Goal: Register for event/course

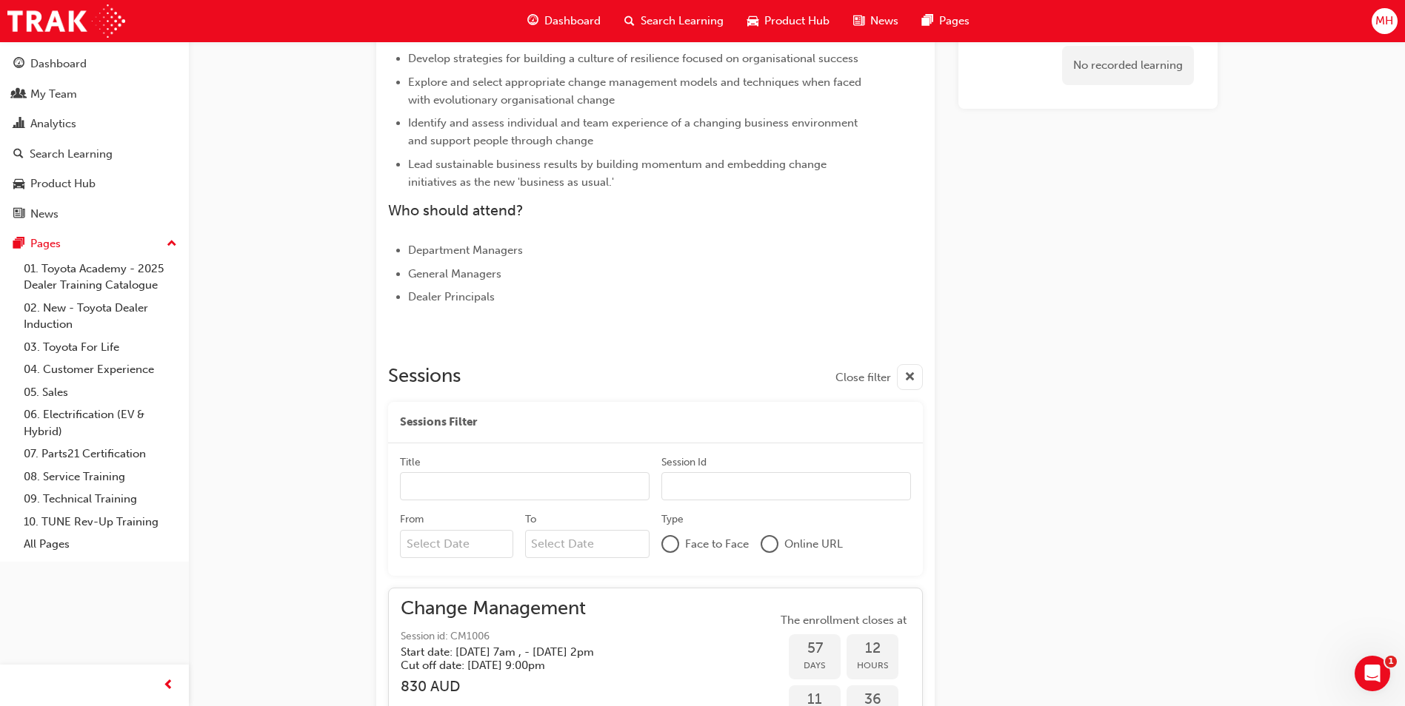
scroll to position [555, 0]
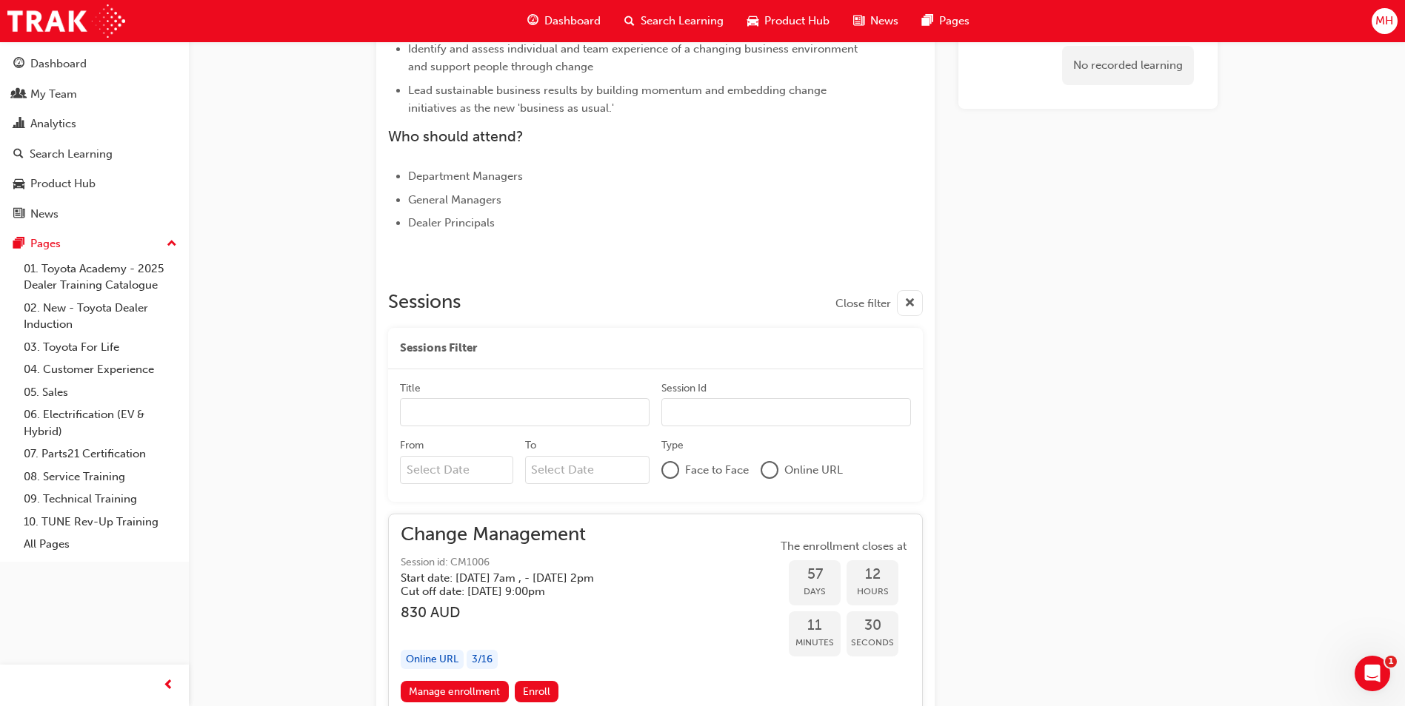
click at [489, 663] on div "3 / 16" at bounding box center [482, 660] width 31 height 20
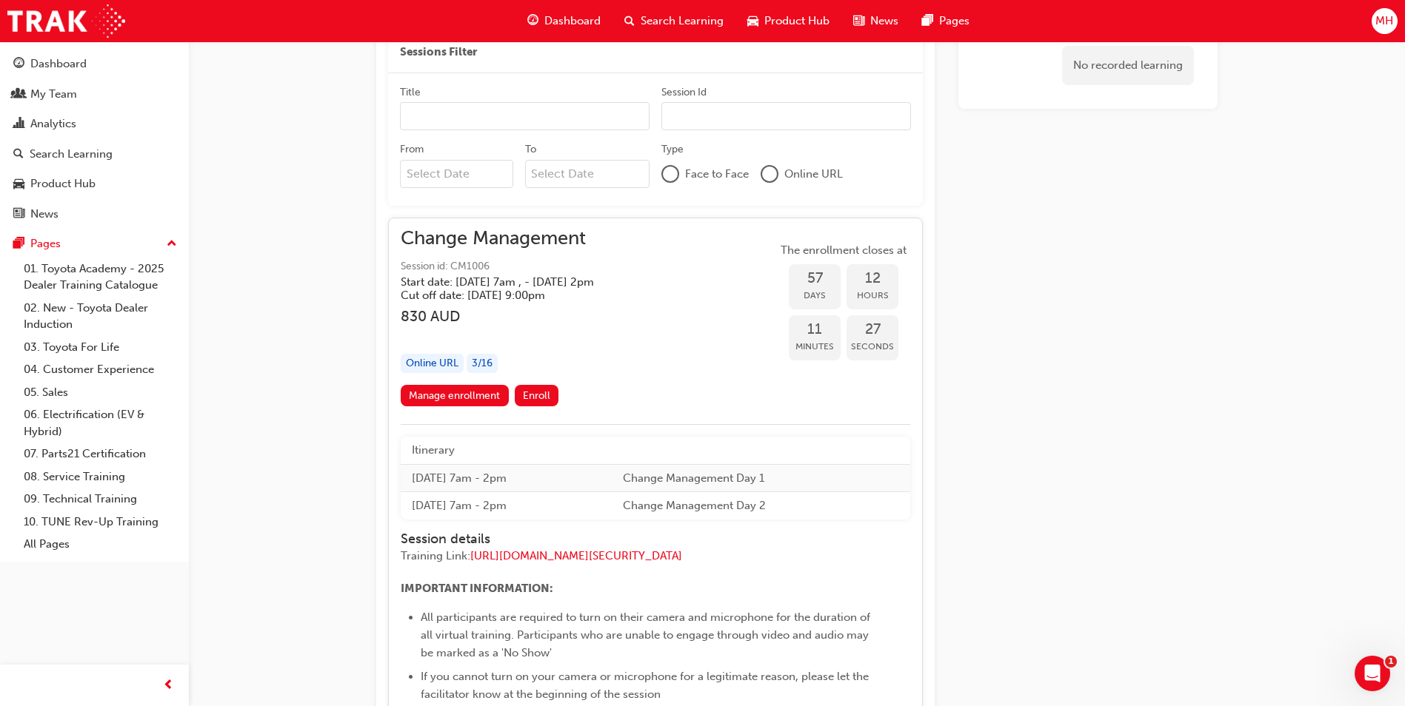
scroll to position [926, 0]
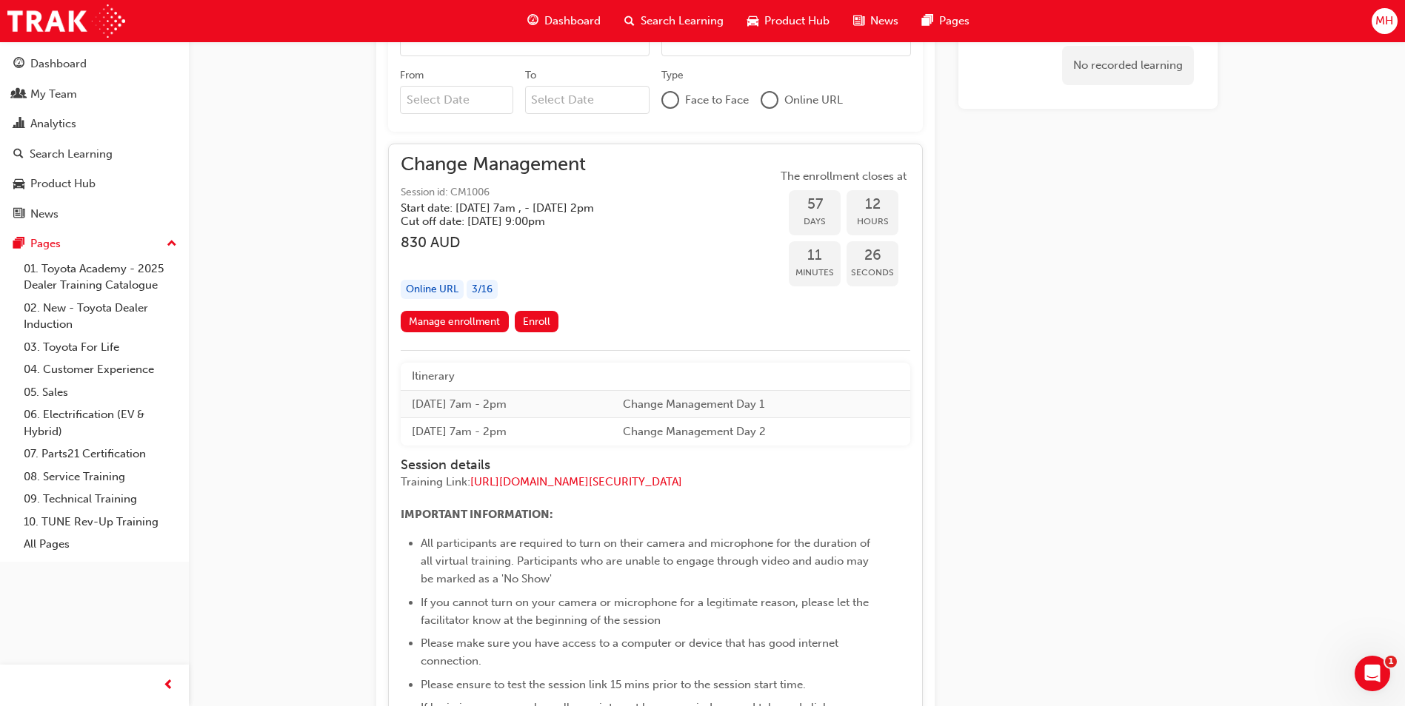
click at [487, 288] on div "3 / 16" at bounding box center [482, 290] width 31 height 20
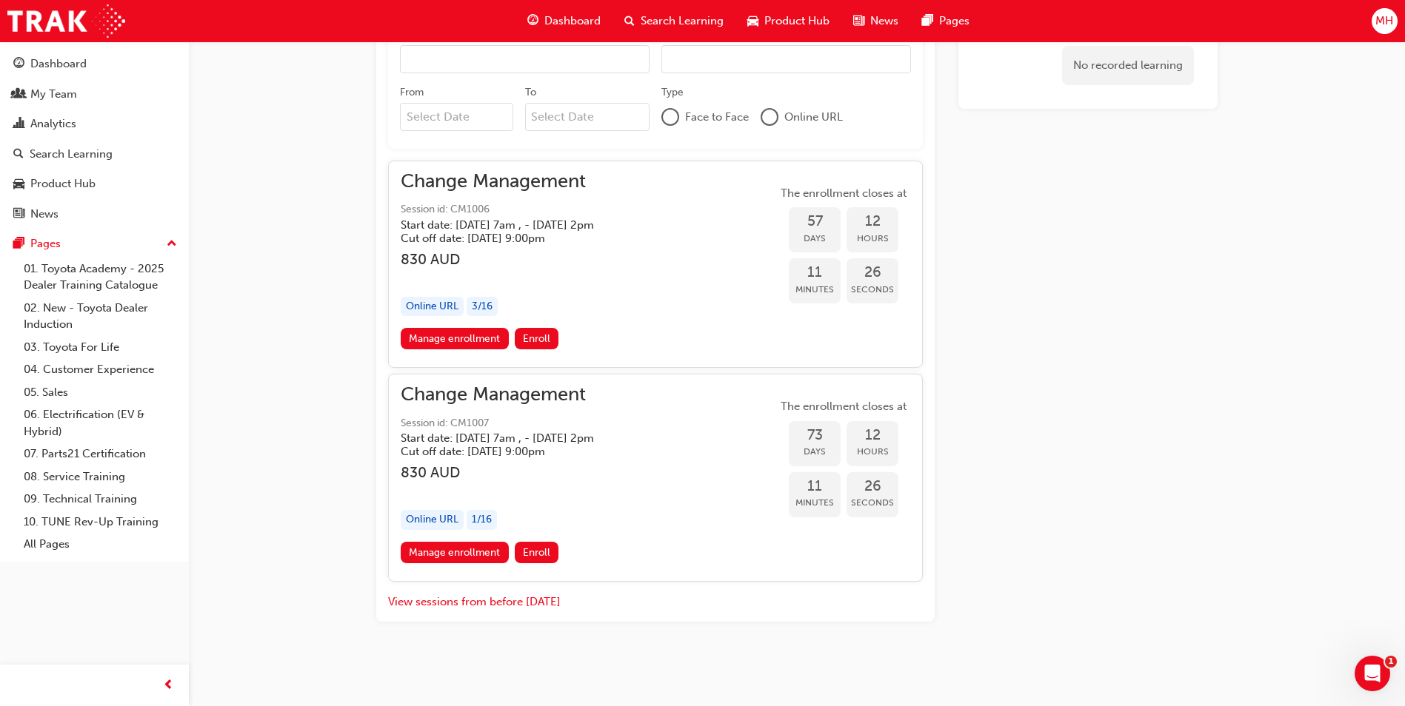
scroll to position [909, 0]
click at [455, 344] on link "Manage enrollment" at bounding box center [455, 338] width 108 height 21
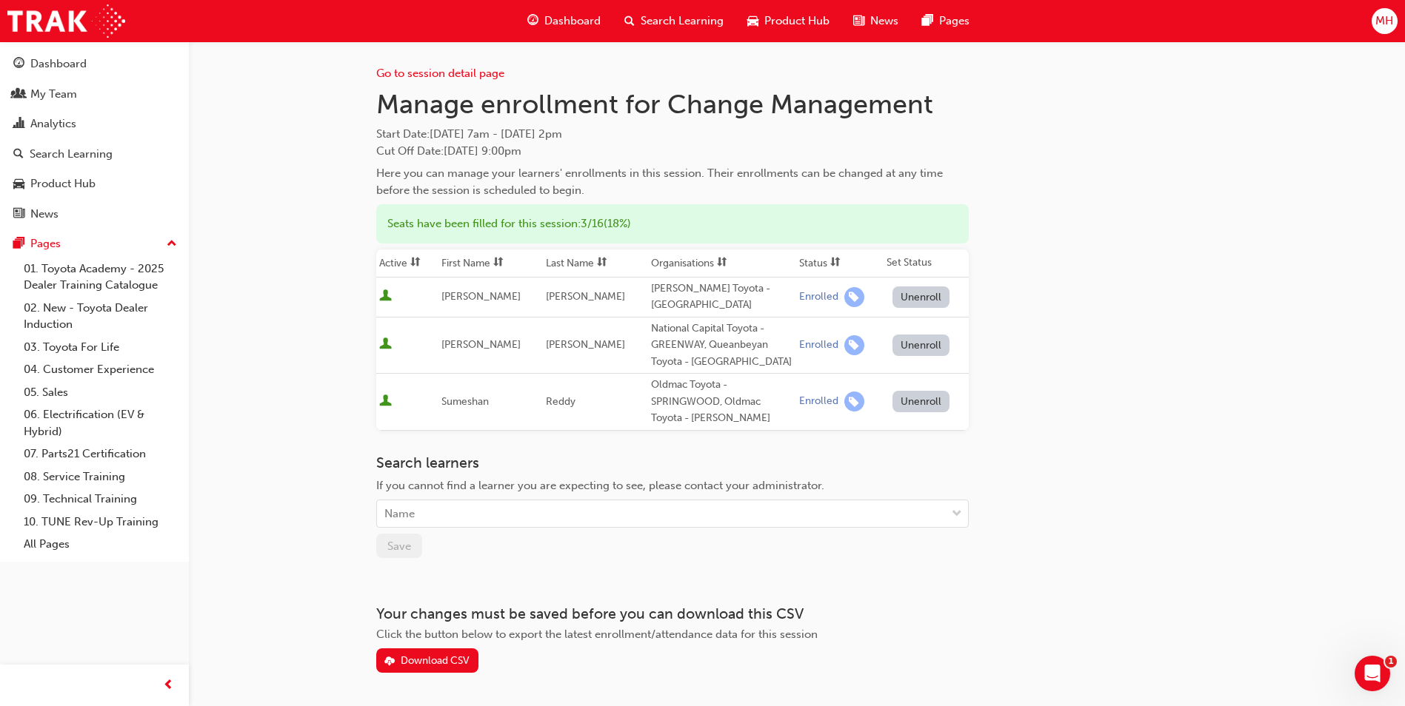
scroll to position [909, 0]
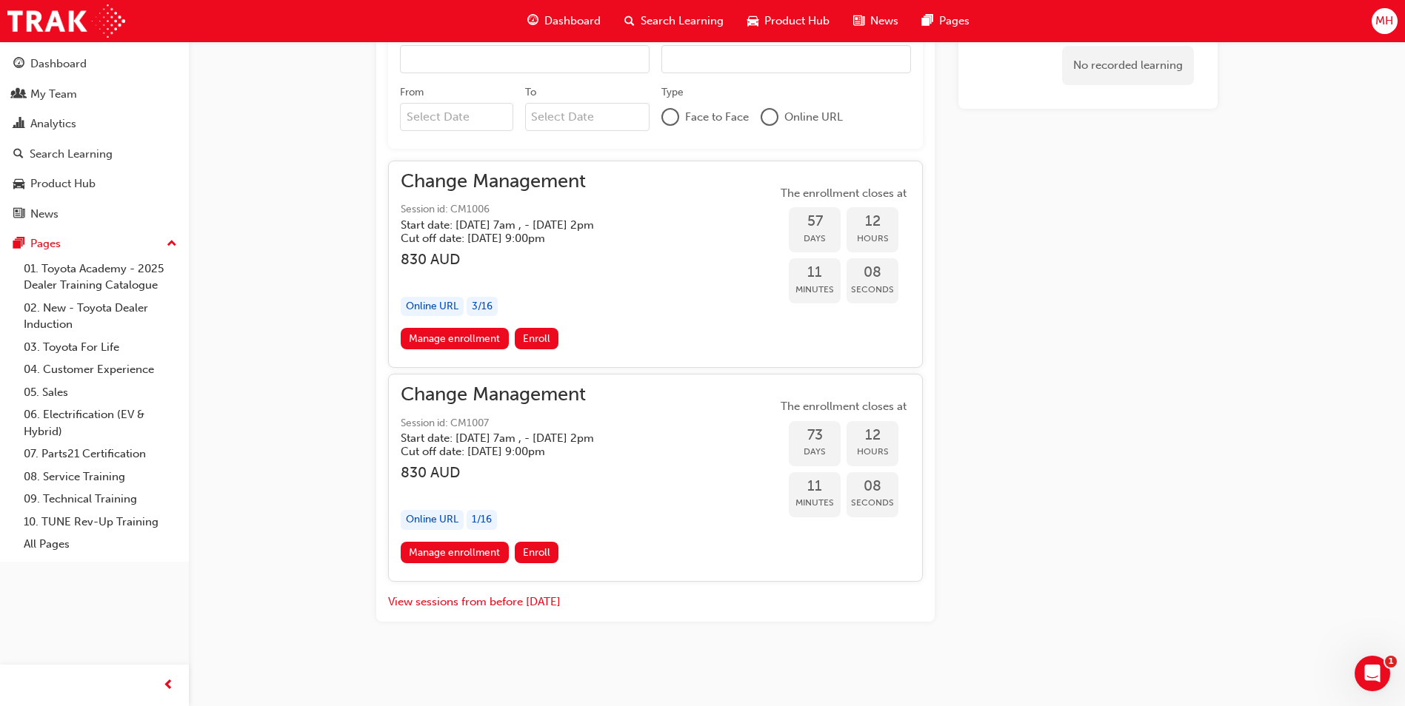
click at [478, 518] on div "1 / 16" at bounding box center [482, 520] width 30 height 20
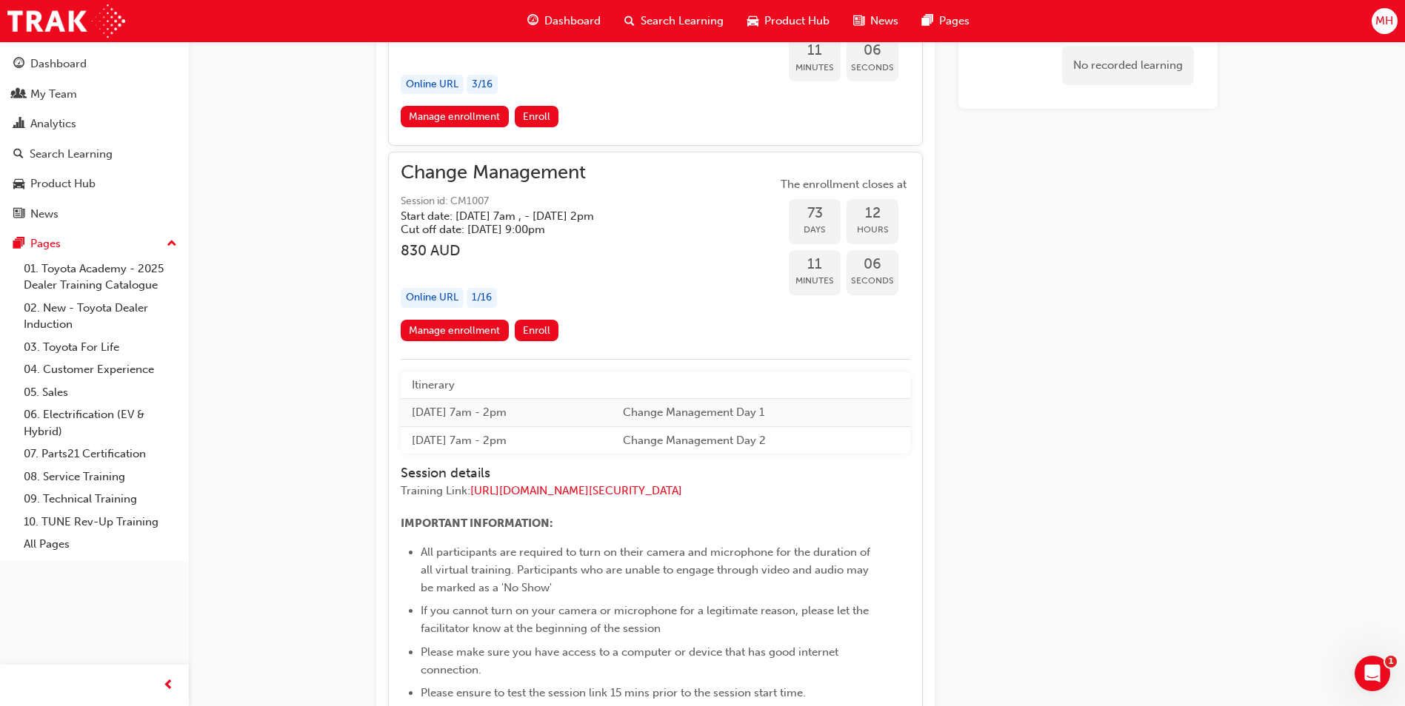
scroll to position [1205, 0]
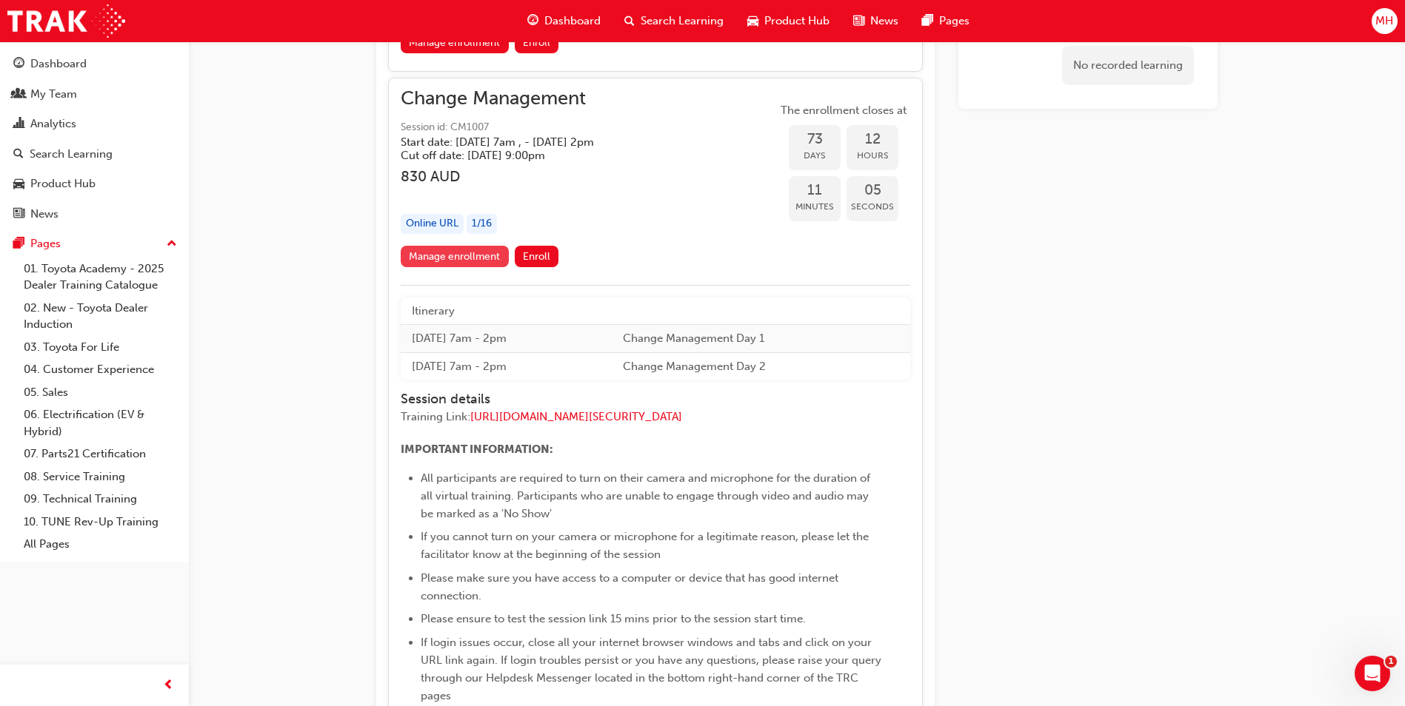
click at [445, 261] on link "Manage enrollment" at bounding box center [455, 256] width 108 height 21
